Goal: Navigation & Orientation: Find specific page/section

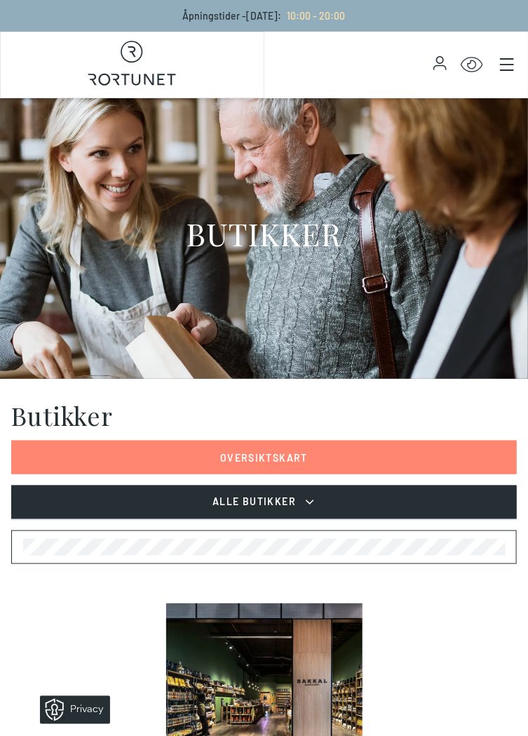
click at [466, 509] on button "Alle Butikker" at bounding box center [264, 502] width 506 height 34
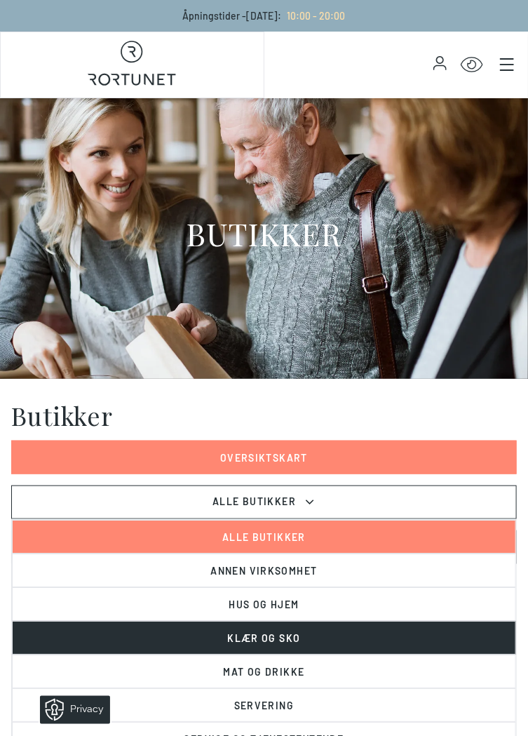
click at [421, 645] on button "Klær og sko" at bounding box center [264, 638] width 504 height 34
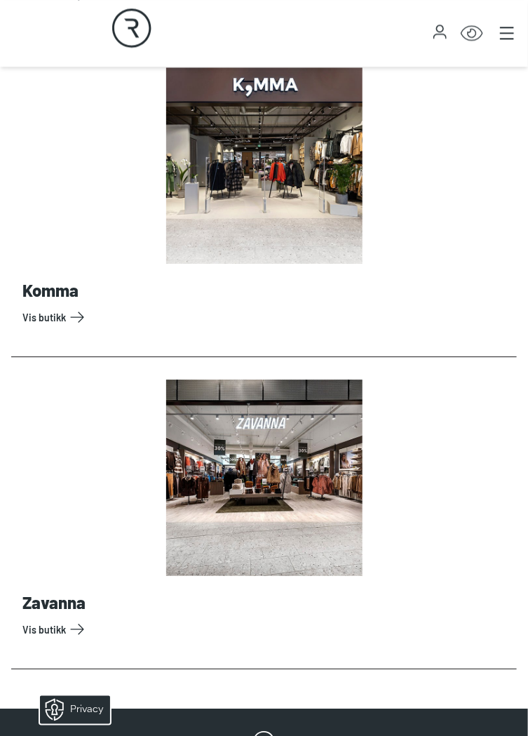
scroll to position [2098, 0]
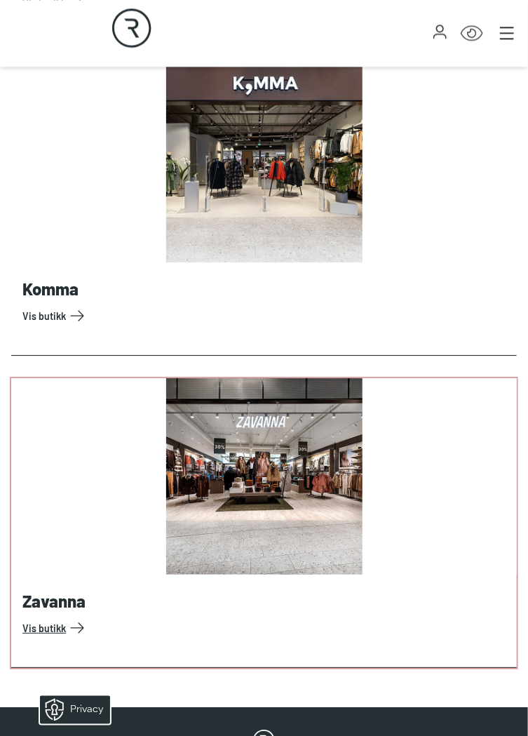
click at [88, 636] on link "Vis butikk" at bounding box center [266, 627] width 489 height 22
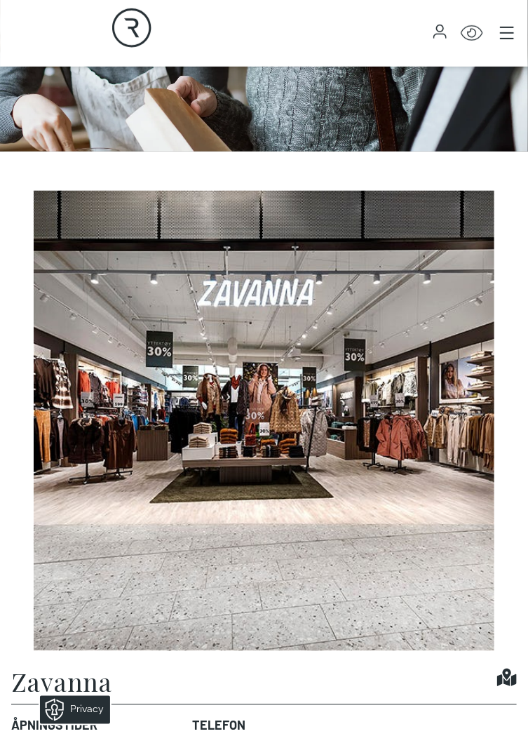
scroll to position [224, 0]
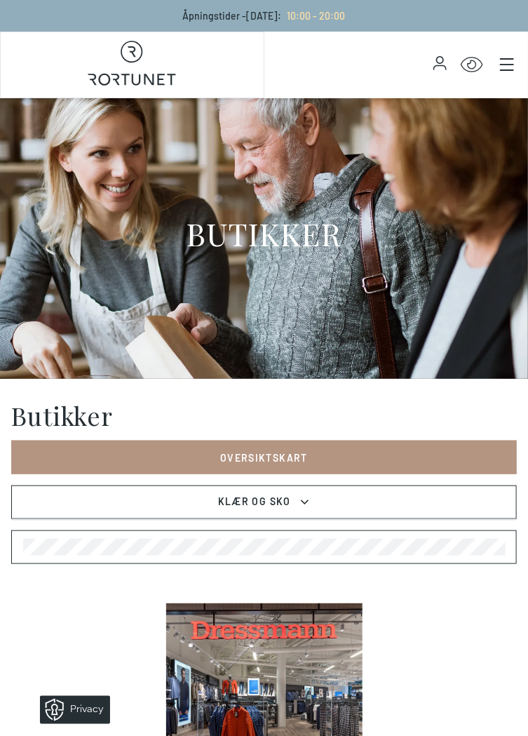
click at [489, 459] on link "Oversiktskart" at bounding box center [264, 457] width 506 height 34
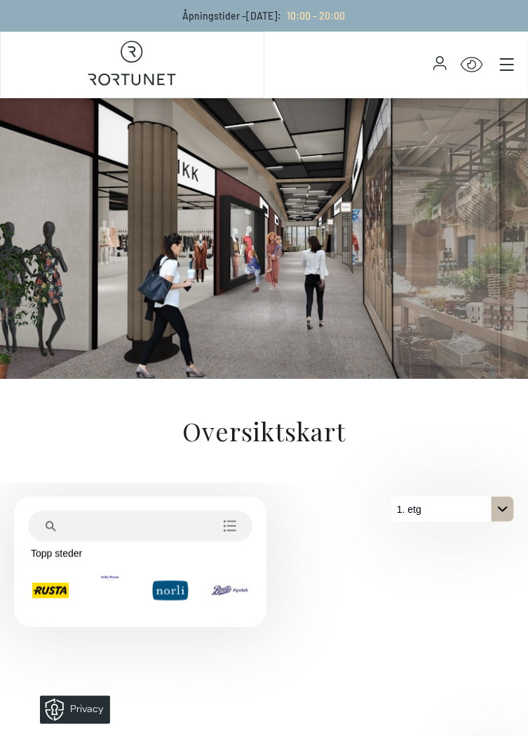
click at [505, 511] on icon "På 1. etg. Klikk for å velge en annen etasje." at bounding box center [502, 509] width 11 height 11
click at [498, 510] on icon "På 1. etg. Klikk for å velge en annen etasje." at bounding box center [502, 509] width 11 height 11
